Goal: Transaction & Acquisition: Book appointment/travel/reservation

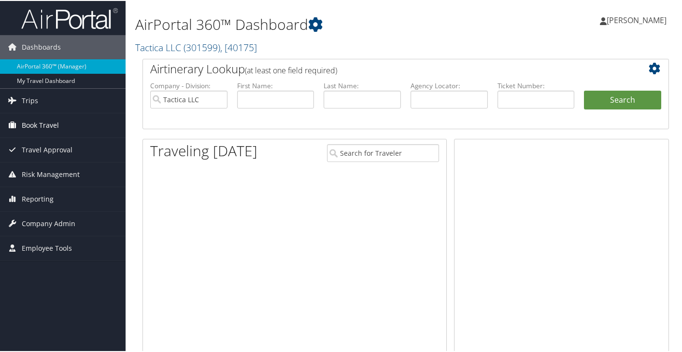
click at [42, 125] on span "Book Travel" at bounding box center [40, 124] width 37 height 24
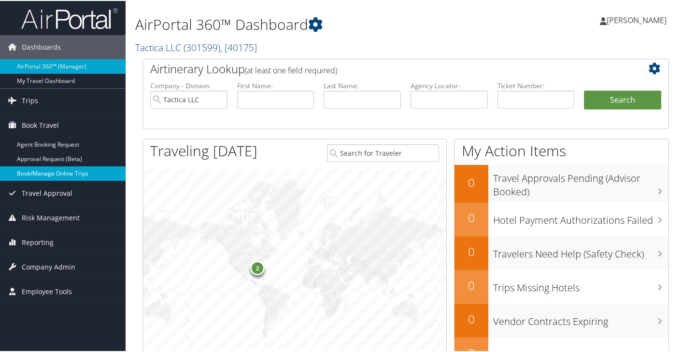
click at [56, 172] on link "Book/Manage Online Trips" at bounding box center [63, 173] width 126 height 14
